Goal: Transaction & Acquisition: Purchase product/service

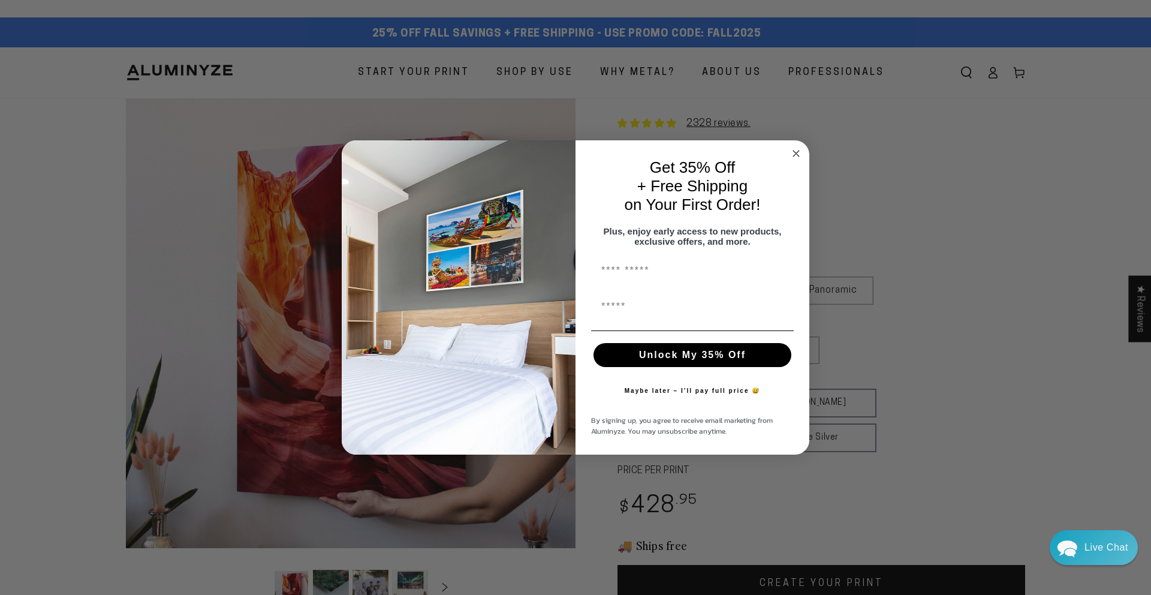
click at [796, 150] on icon "Close dialog" at bounding box center [796, 153] width 6 height 6
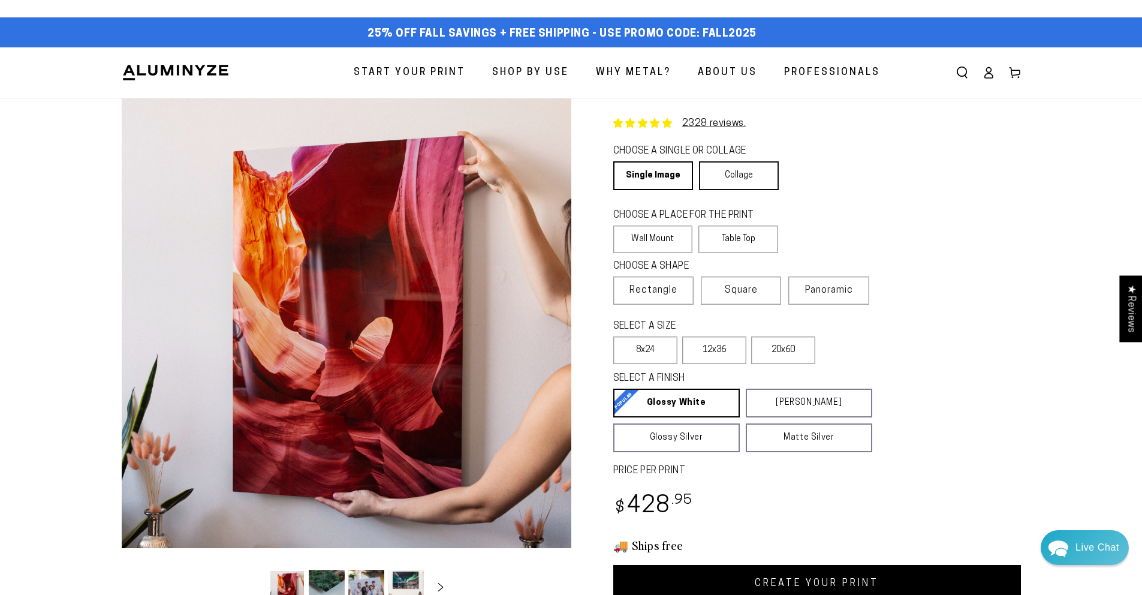
click at [740, 186] on link "Collage" at bounding box center [739, 175] width 80 height 29
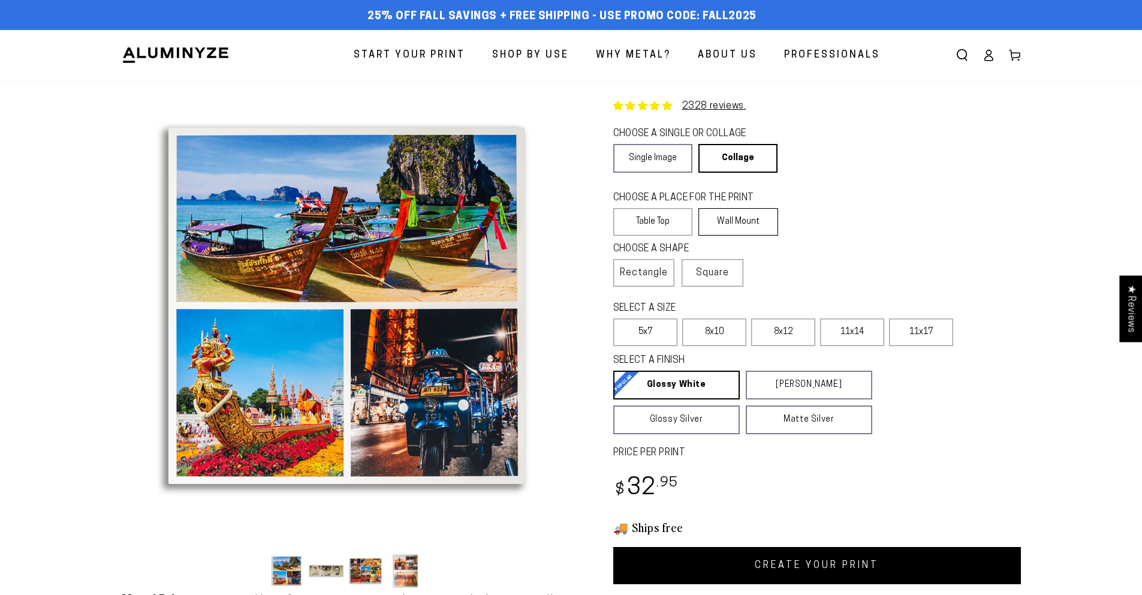
click at [743, 230] on label "Wall Mount" at bounding box center [738, 222] width 80 height 28
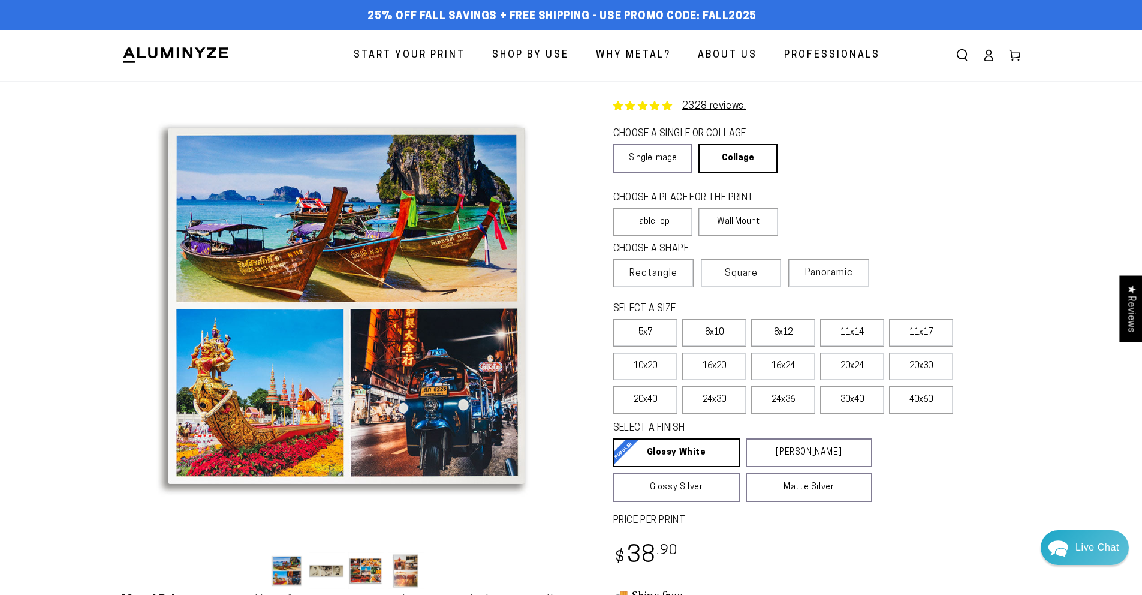
click at [170, 63] on img at bounding box center [176, 55] width 108 height 18
